Goal: Task Accomplishment & Management: Manage account settings

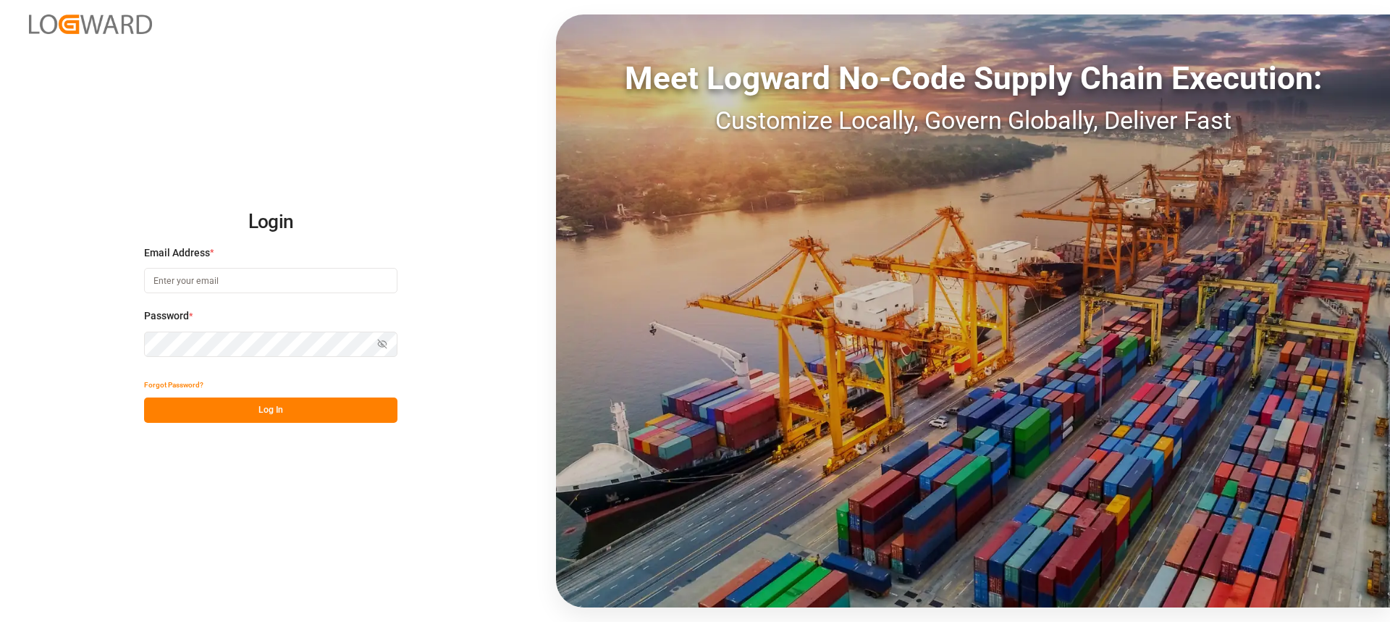
type input "[PERSON_NAME][EMAIL_ADDRESS][PERSON_NAME][DOMAIN_NAME]"
click at [327, 418] on button "Log In" at bounding box center [270, 410] width 253 height 25
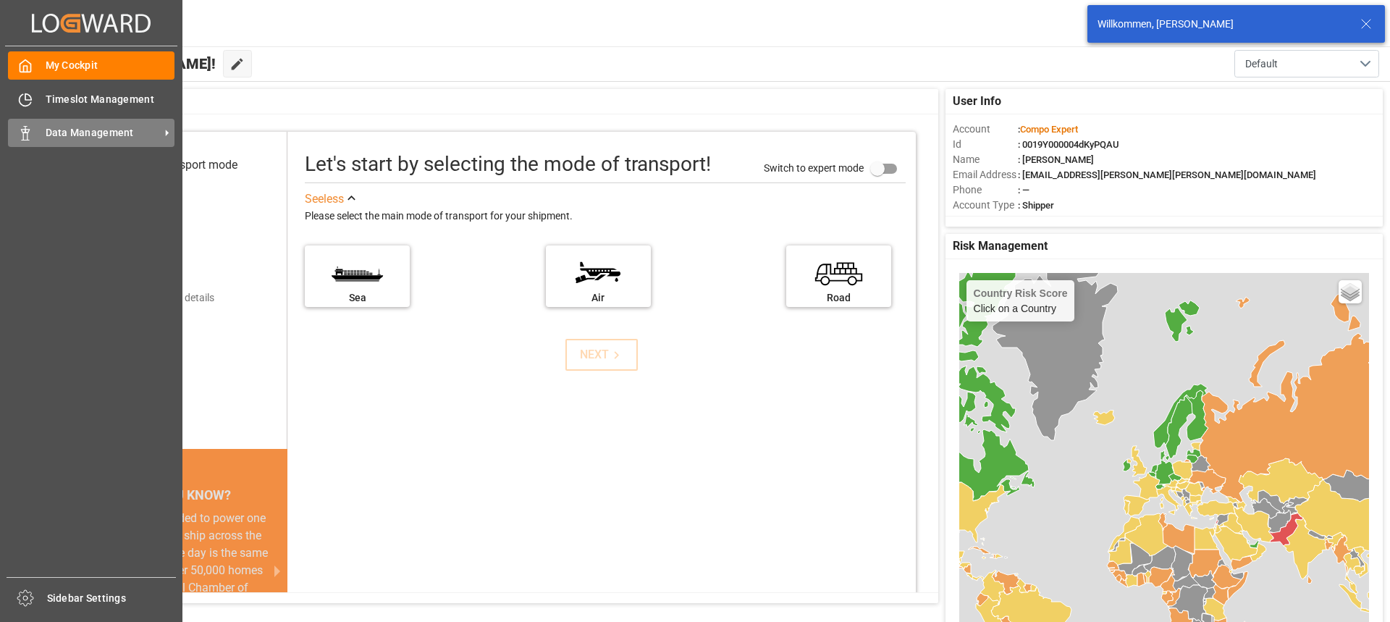
click at [71, 138] on span "Data Management" at bounding box center [103, 132] width 114 height 15
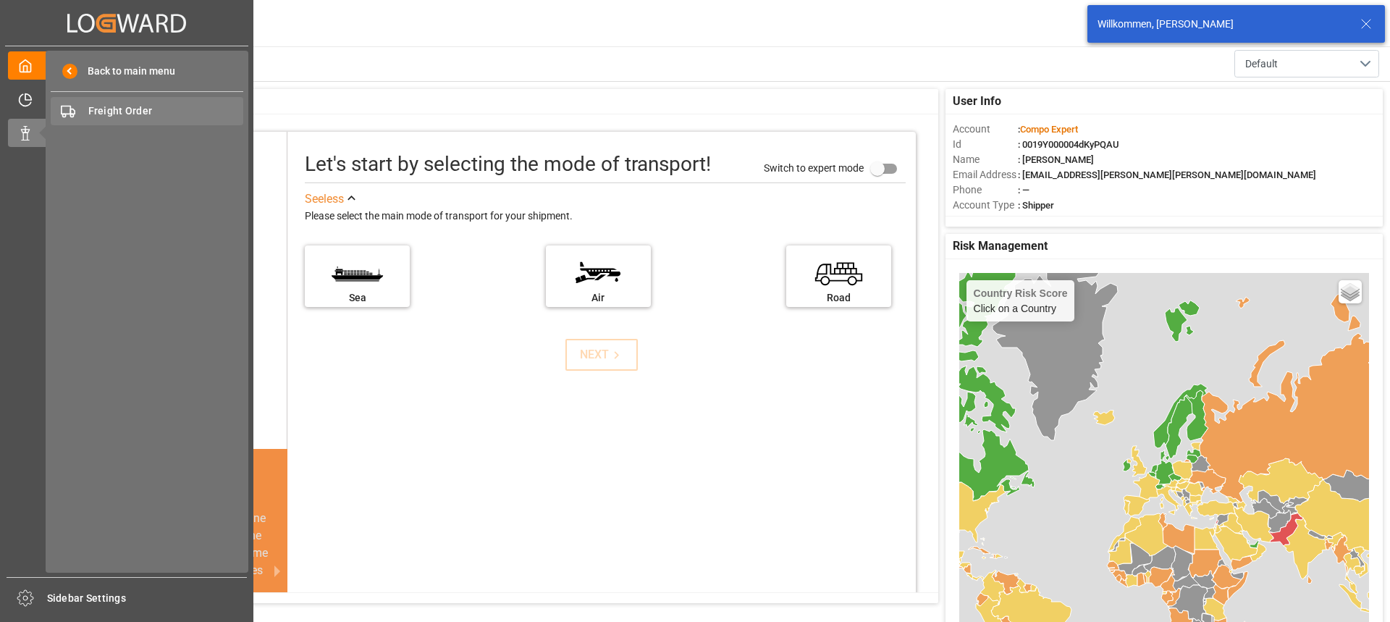
click at [143, 112] on span "Freight Order" at bounding box center [166, 111] width 156 height 15
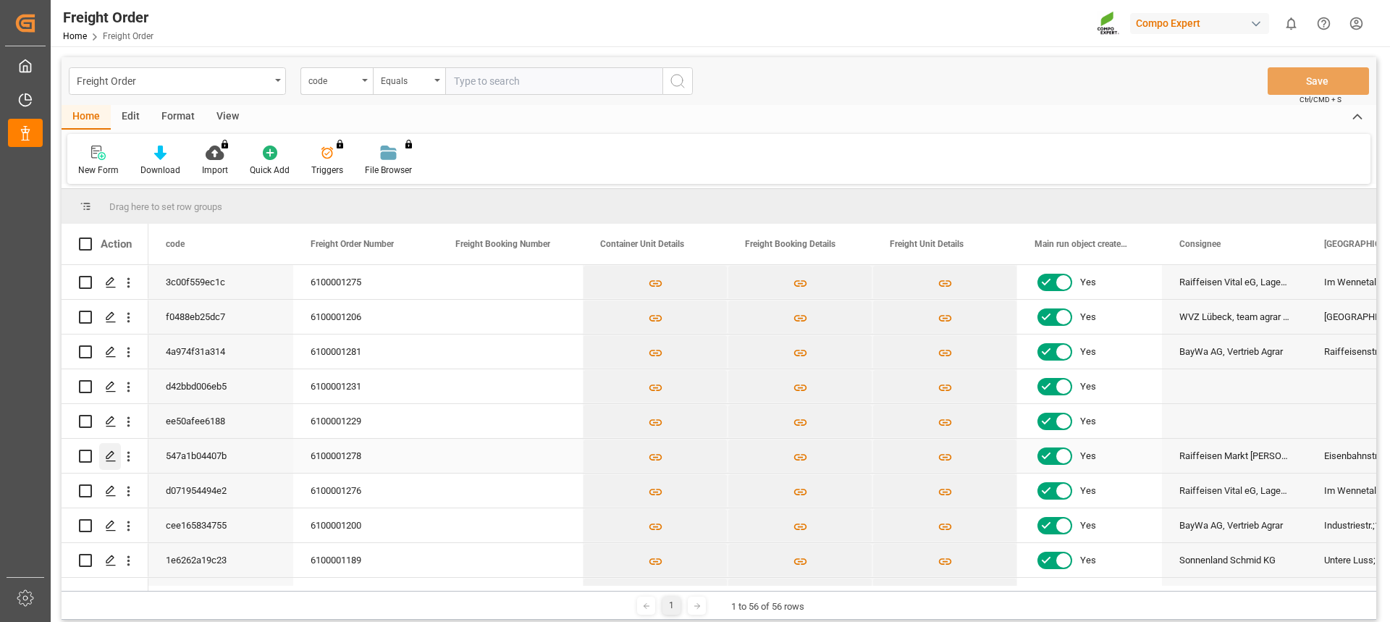
click at [112, 461] on line "Press SPACE to select this row." at bounding box center [110, 461] width 9 height 0
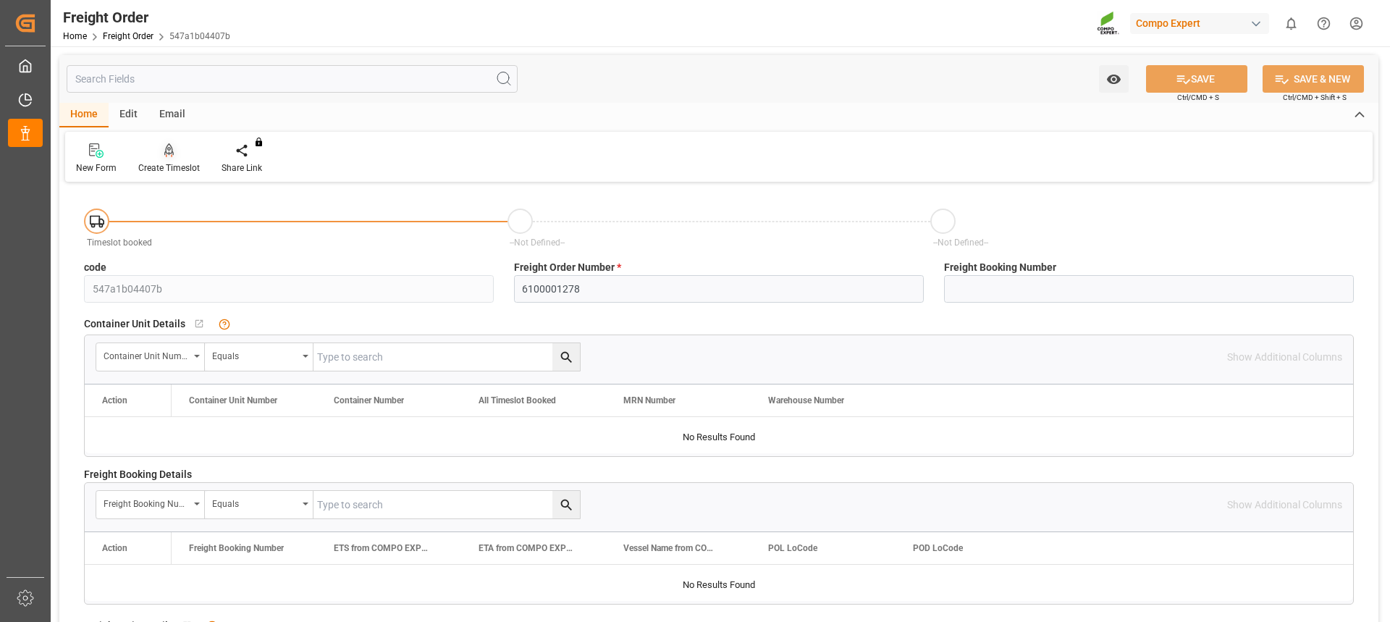
click at [180, 148] on div at bounding box center [169, 150] width 62 height 15
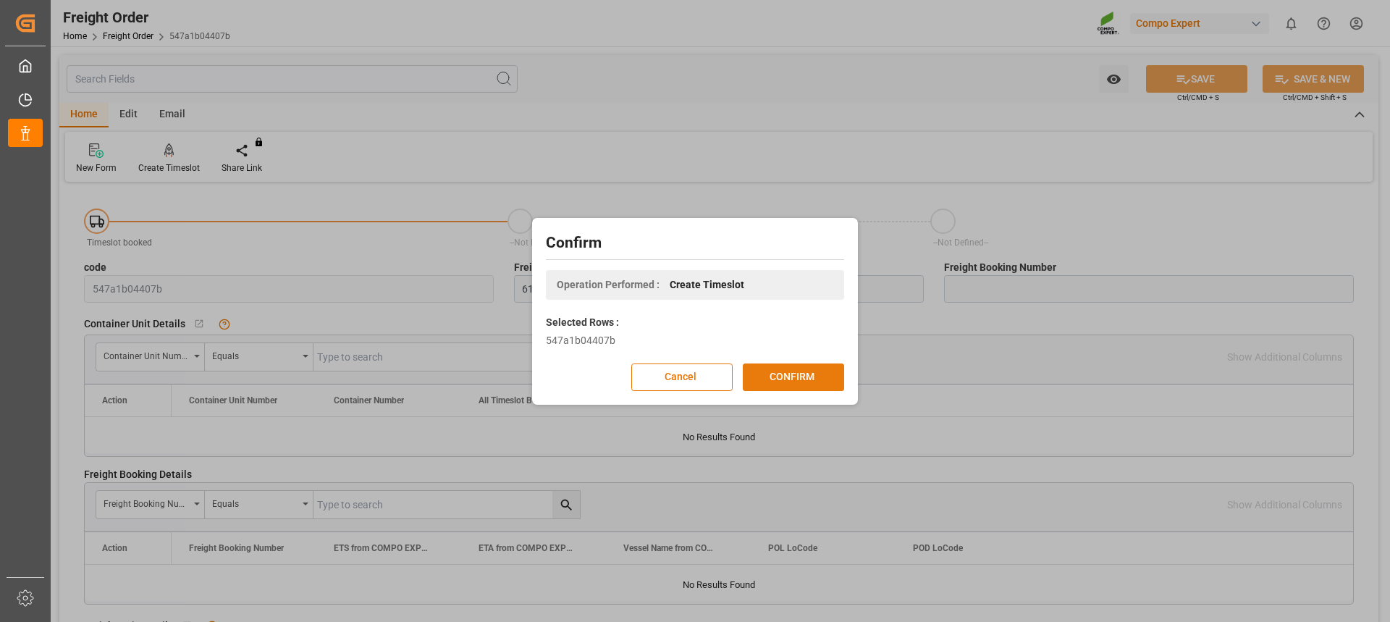
click at [805, 369] on button "CONFIRM" at bounding box center [793, 378] width 101 height 28
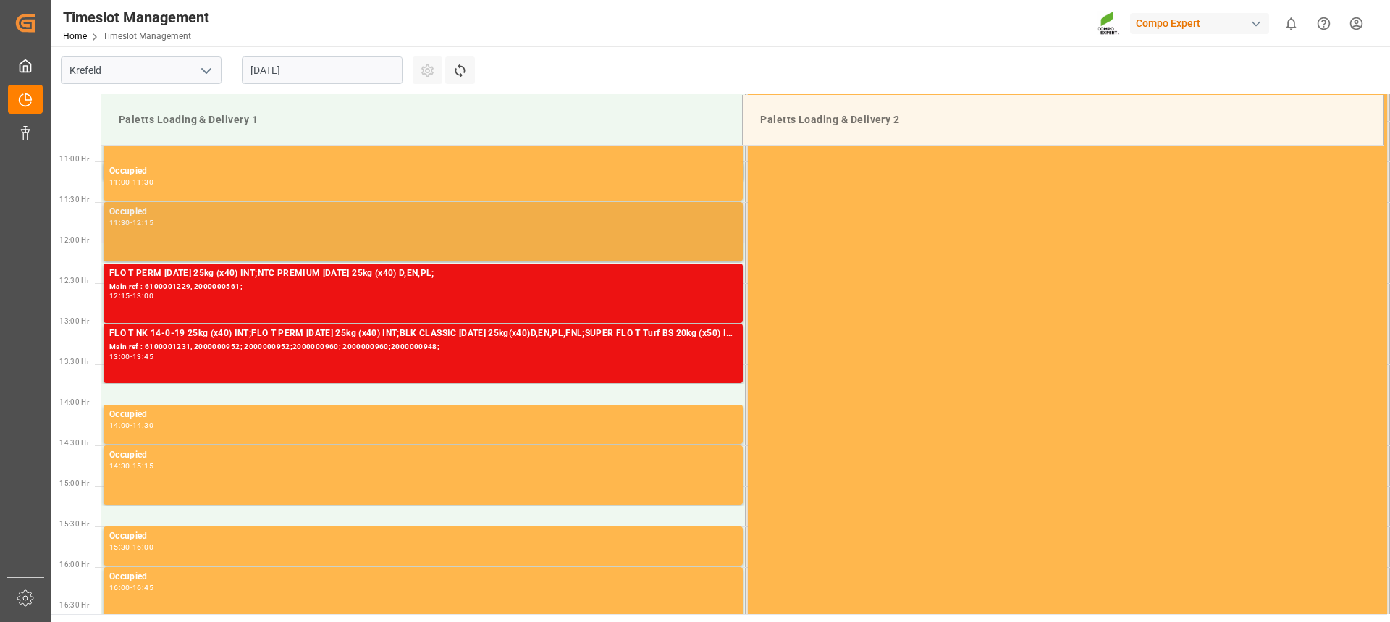
scroll to position [848, 0]
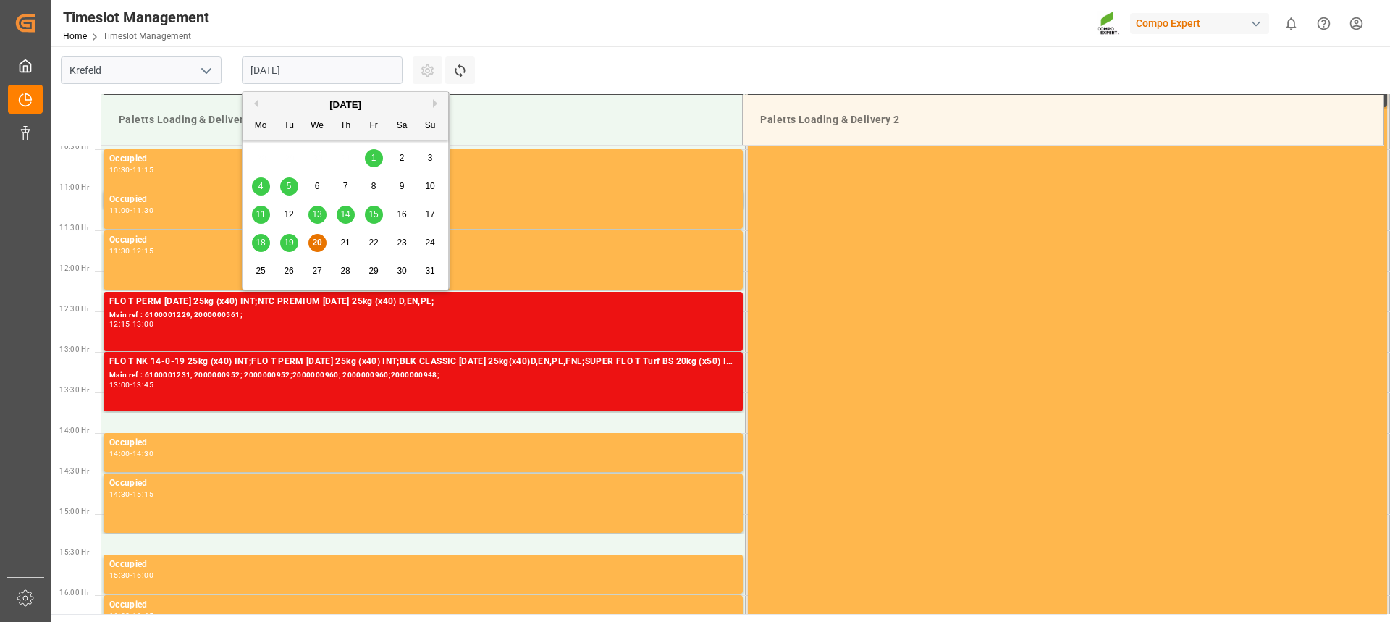
click at [305, 83] on input "20.08.2025" at bounding box center [322, 70] width 161 height 28
click at [345, 242] on span "21" at bounding box center [344, 243] width 9 height 10
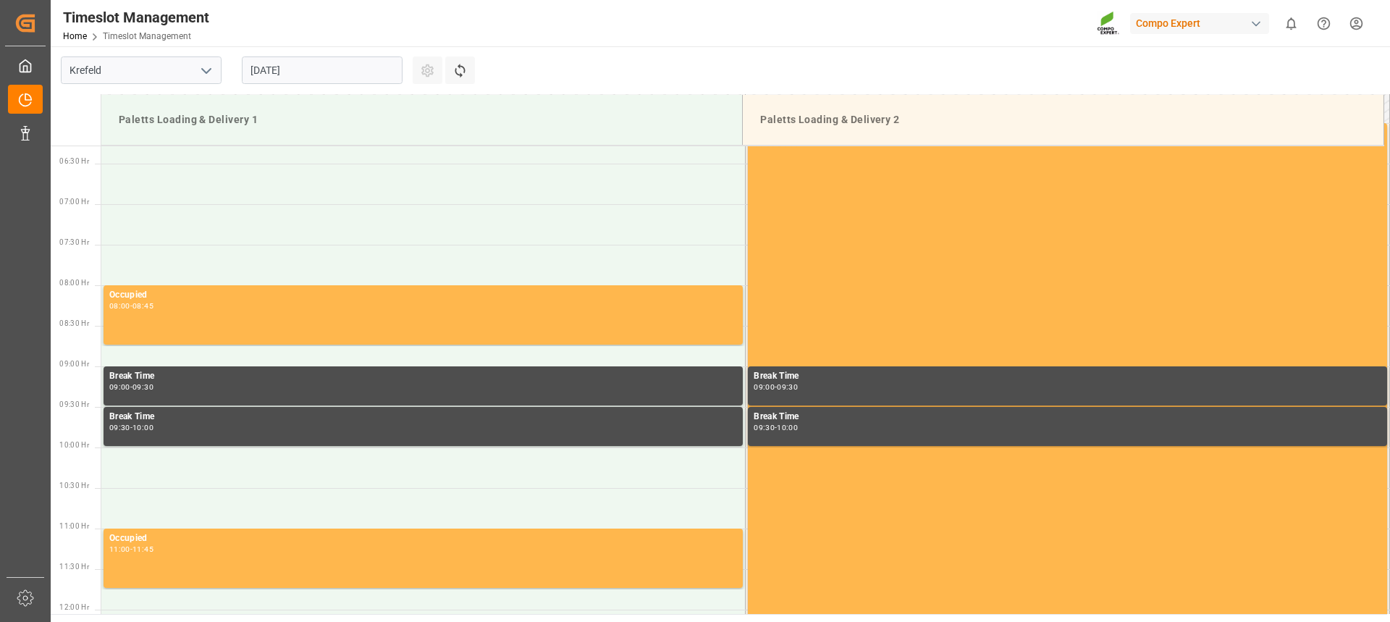
scroll to position [558, 0]
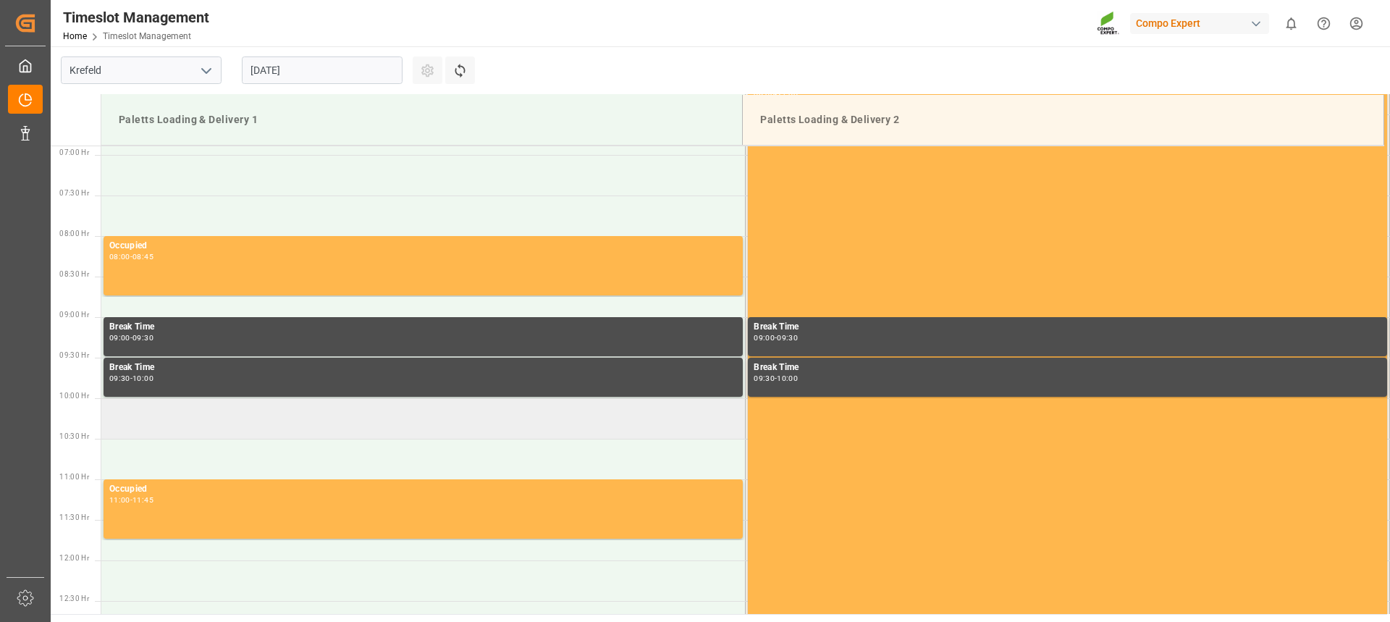
click at [271, 418] on td at bounding box center [423, 418] width 644 height 41
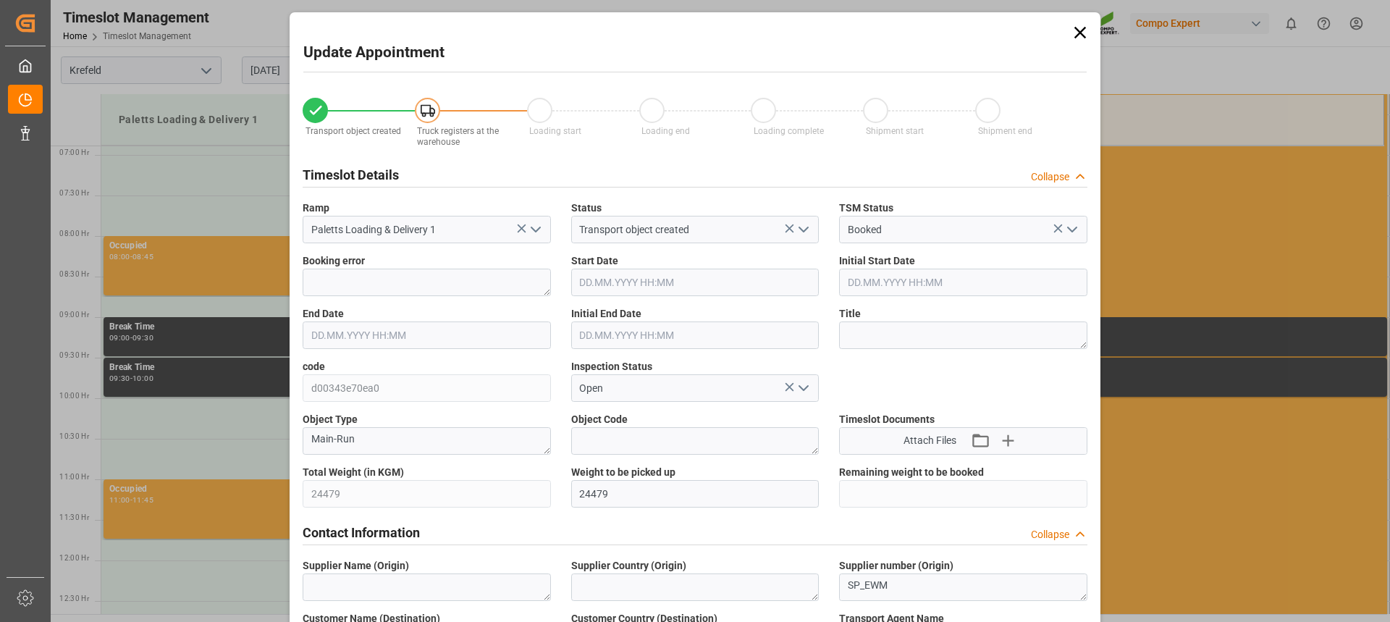
type input "21.08.2025 10:00"
type input "21.08.2025 10:30"
type input "19.08.2025 11:15"
type input "20.08.2025 06:28"
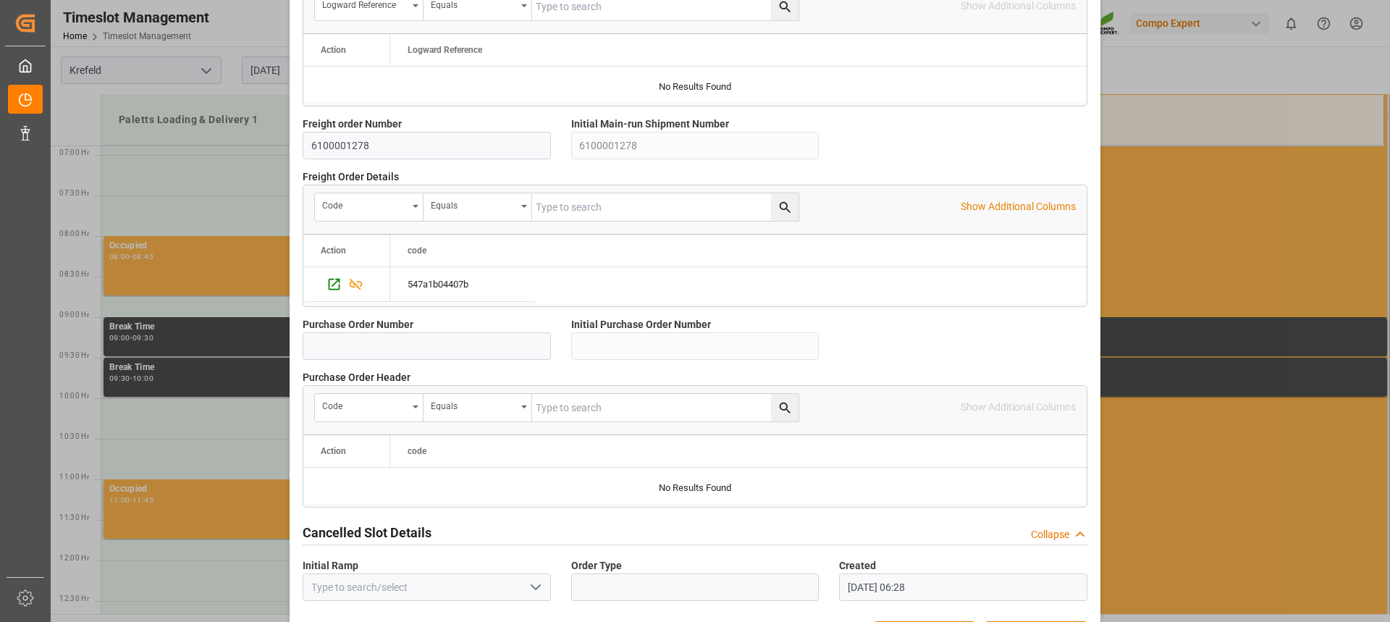
scroll to position [1291, 0]
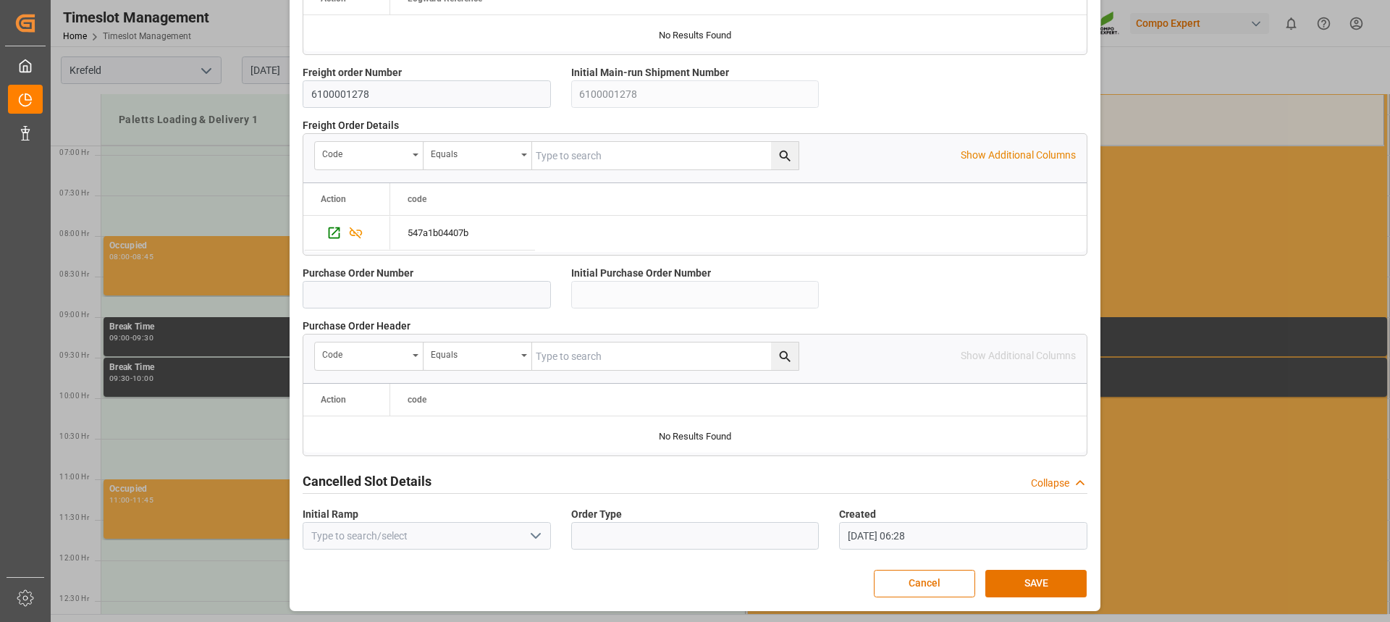
click at [1035, 581] on button "SAVE" at bounding box center [1036, 584] width 101 height 28
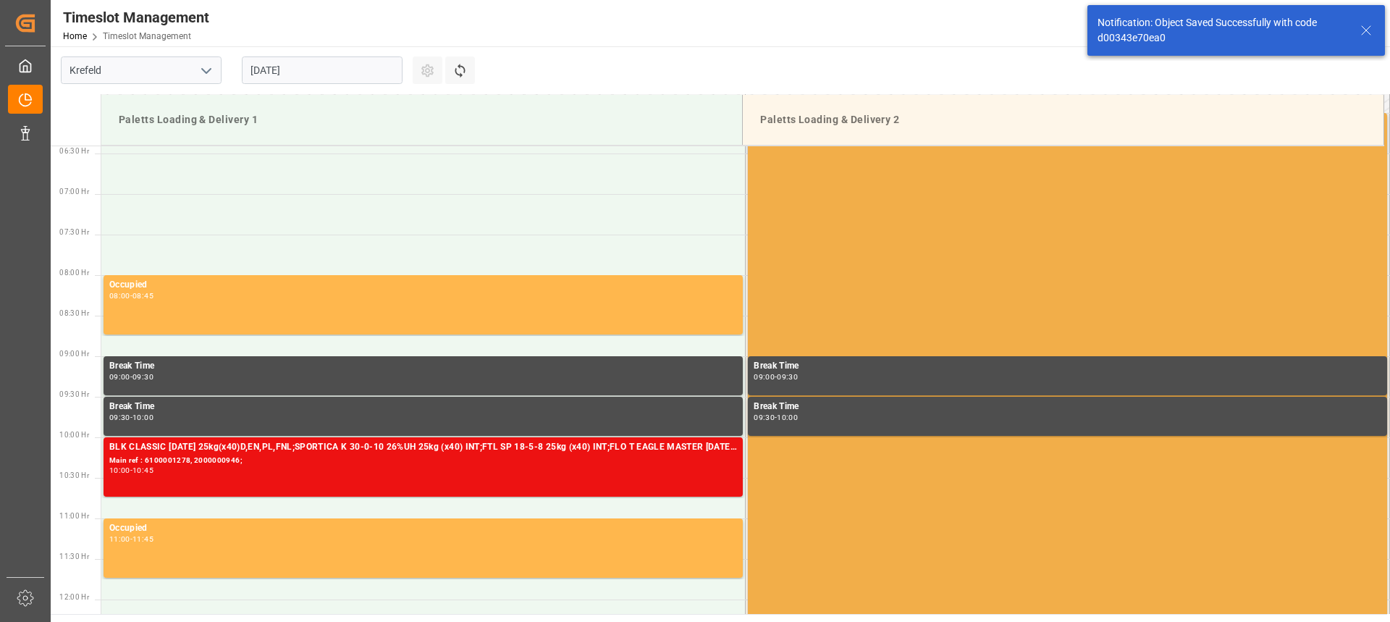
scroll to position [503, 0]
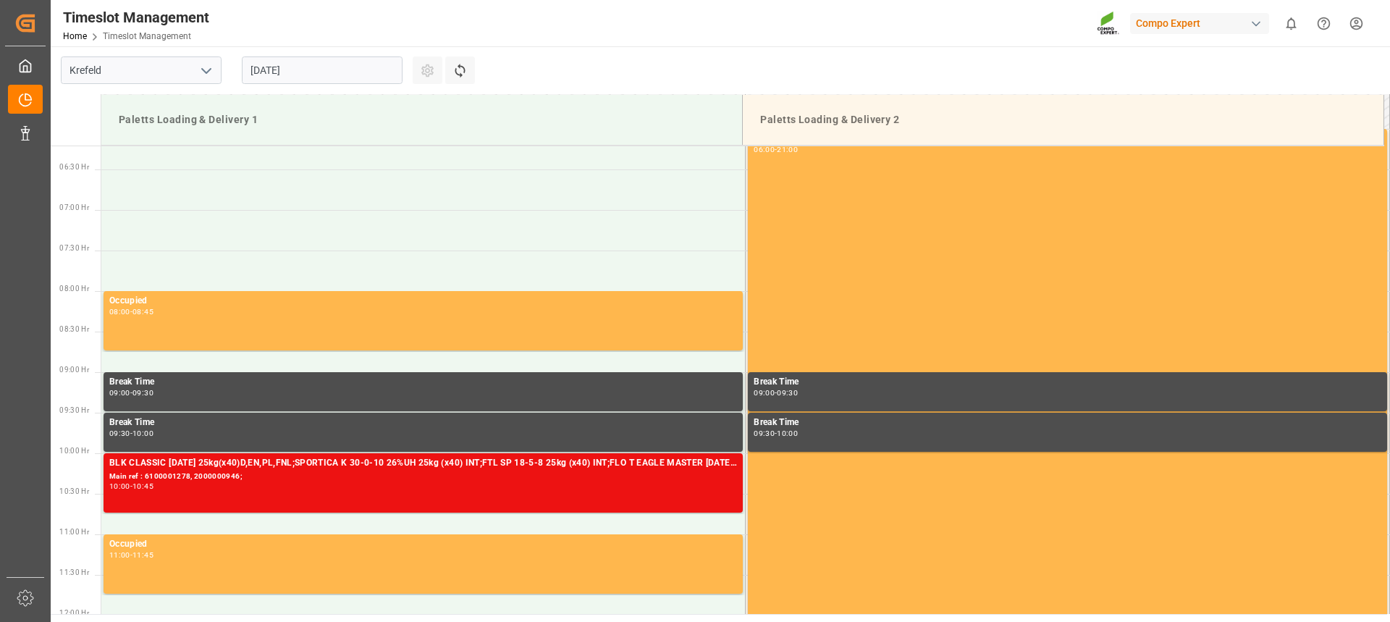
click at [314, 73] on input "21.08.2025" at bounding box center [322, 70] width 161 height 28
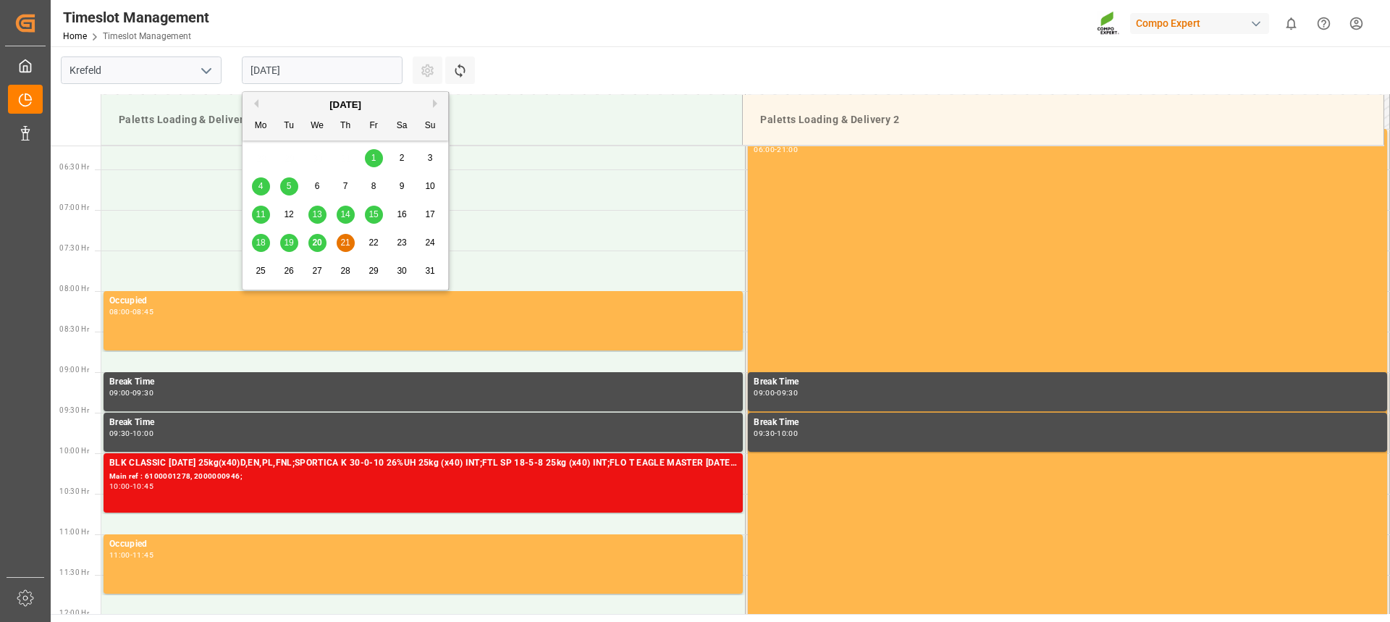
click at [289, 240] on span "19" at bounding box center [288, 243] width 9 height 10
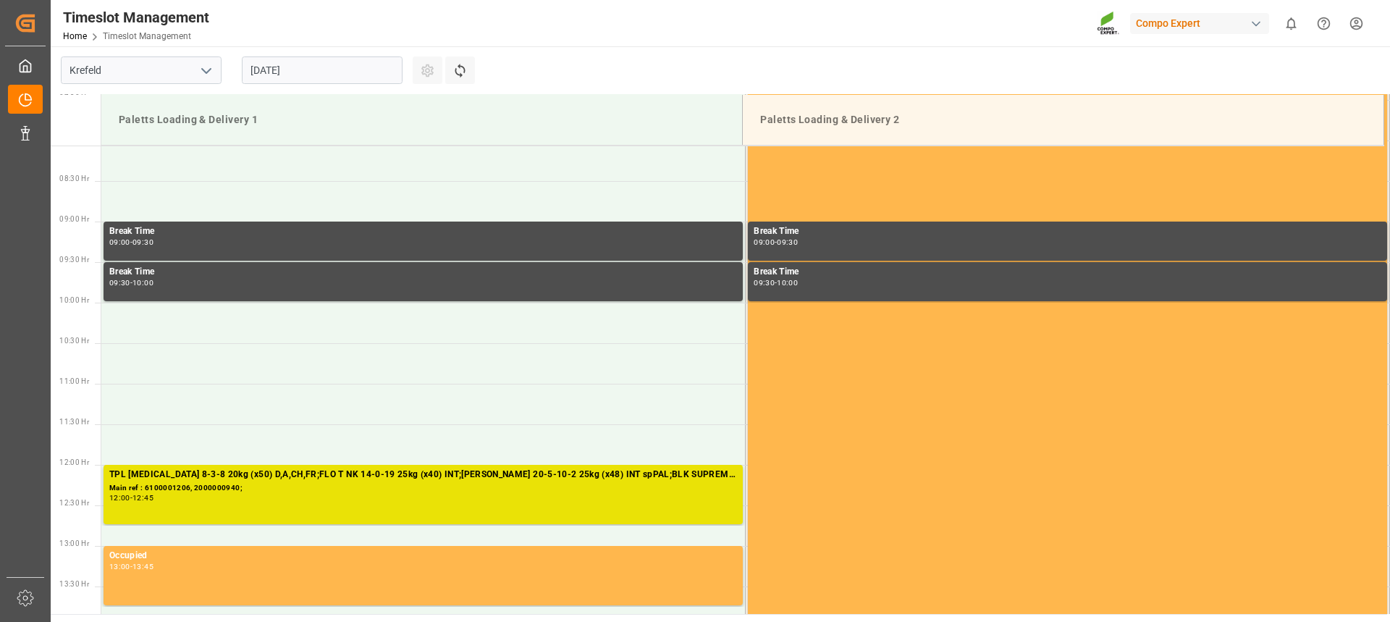
scroll to position [631, 0]
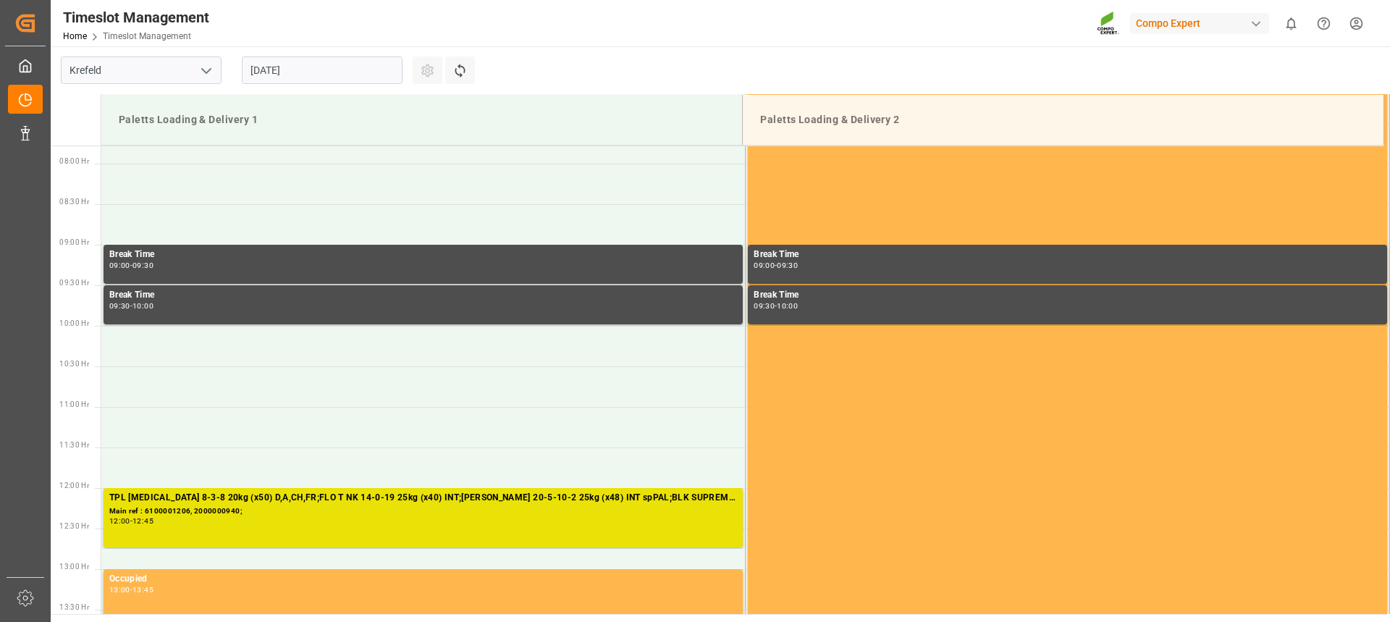
click at [286, 64] on input "19.08.2025" at bounding box center [322, 70] width 161 height 28
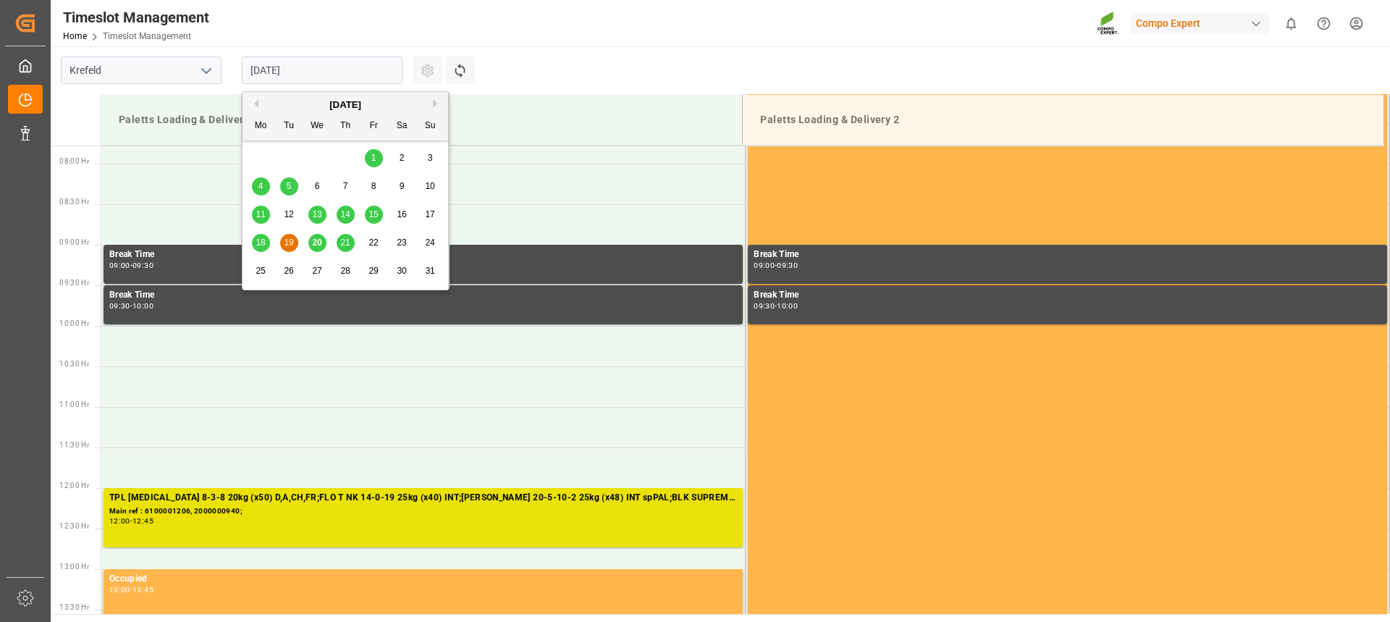
click at [344, 243] on span "21" at bounding box center [344, 243] width 9 height 10
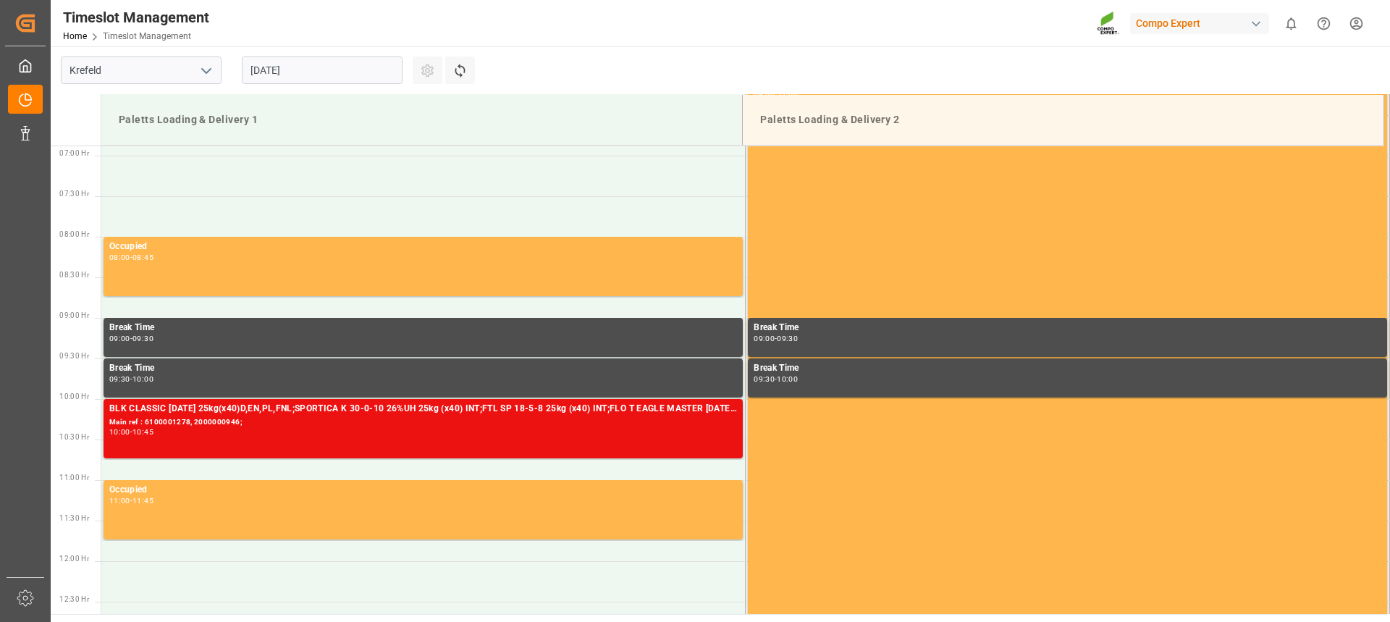
scroll to position [558, 0]
